Goal: Task Accomplishment & Management: Use online tool/utility

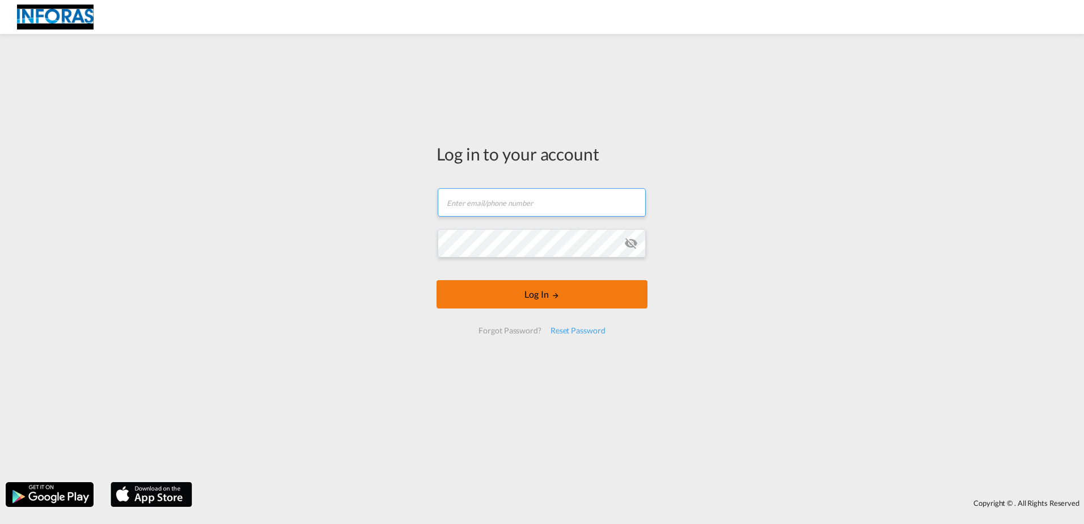
type input "[EMAIL_ADDRESS][DOMAIN_NAME]"
click at [548, 298] on button "Log In" at bounding box center [542, 294] width 211 height 28
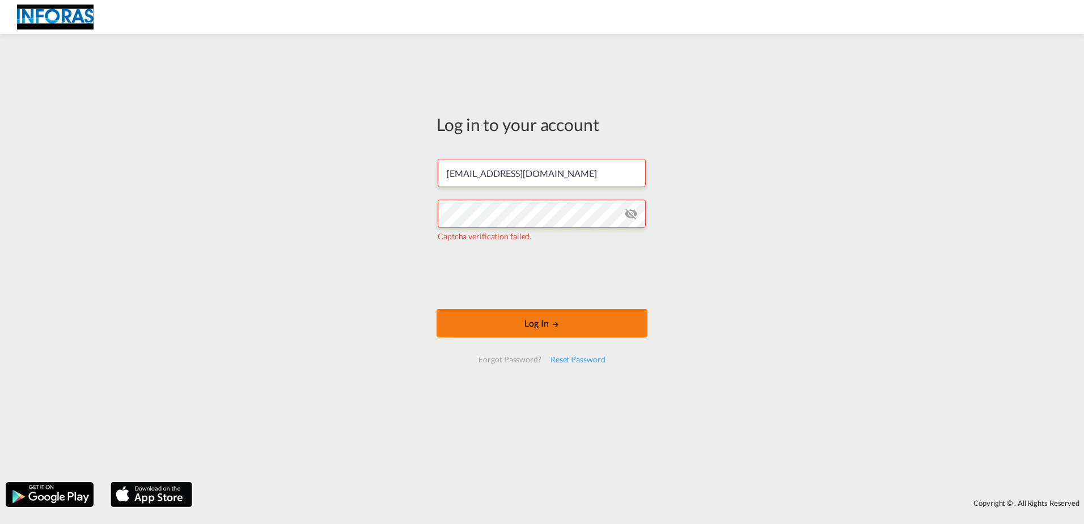
click at [537, 319] on button "Log In" at bounding box center [542, 323] width 211 height 28
